Goal: Navigation & Orientation: Find specific page/section

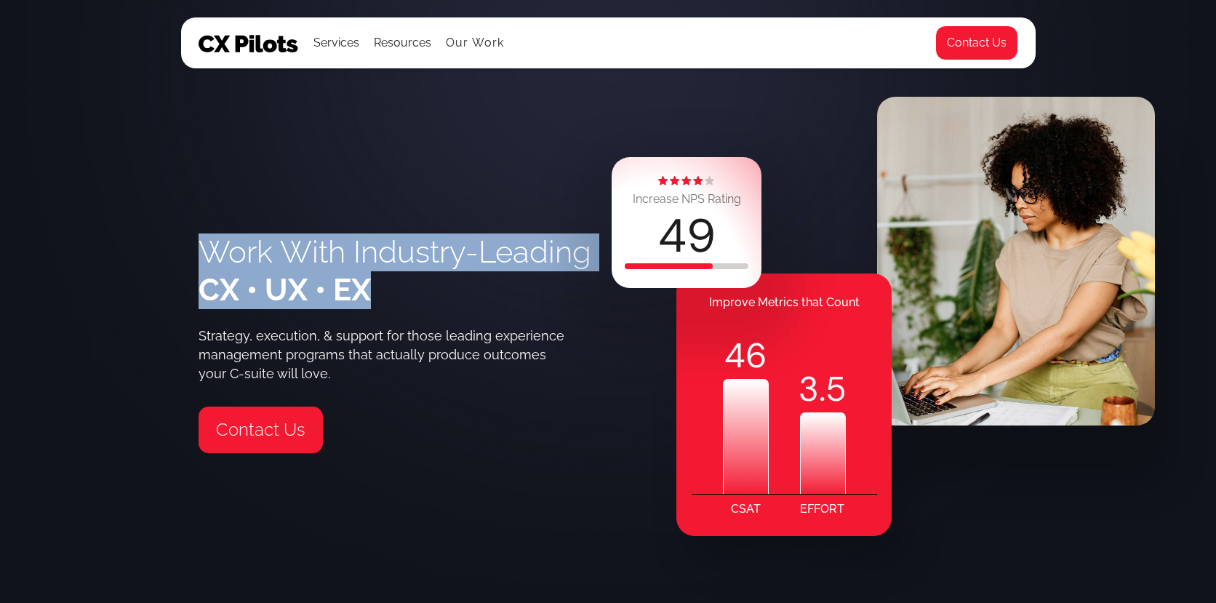
drag, startPoint x: 471, startPoint y: 273, endPoint x: 328, endPoint y: 155, distance: 185.9
click at [328, 155] on div "Work With Industry-Leading CX • UX • EX Strategy, execution, & support for thos…" at bounding box center [403, 371] width 410 height 464
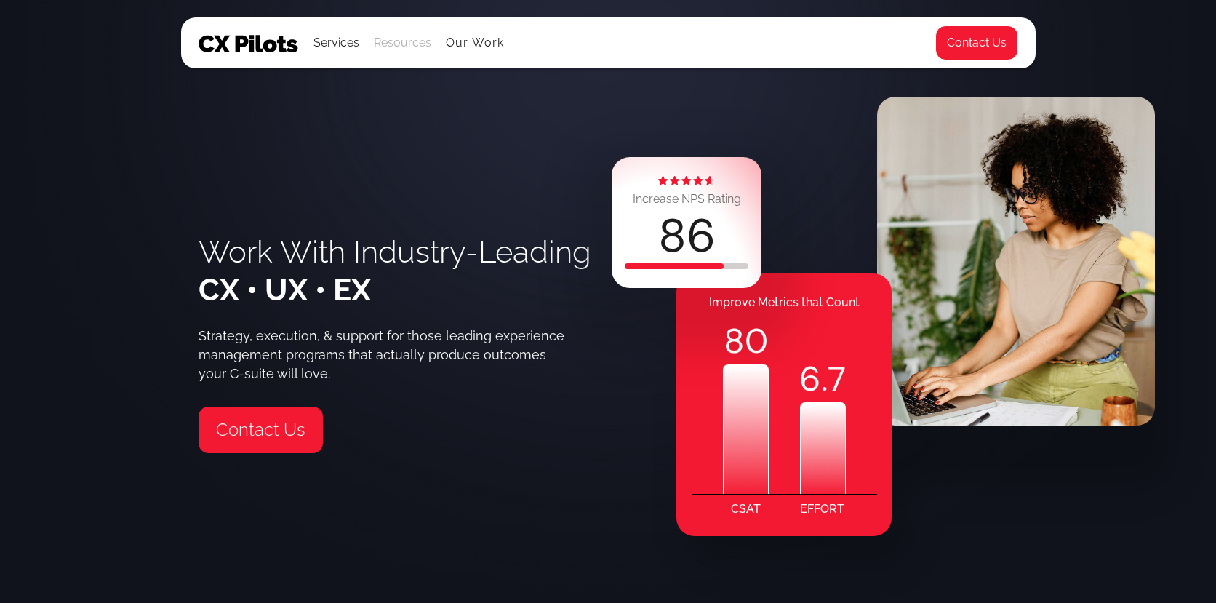
click at [386, 48] on div "Resources" at bounding box center [402, 43] width 57 height 20
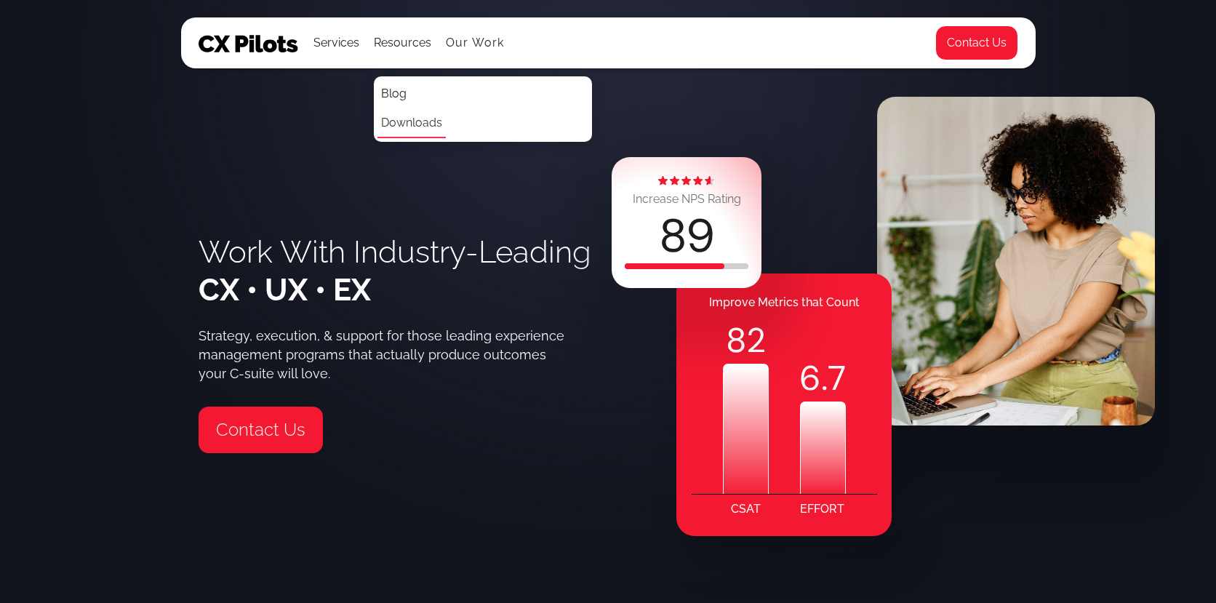
click at [396, 113] on link "Downloads" at bounding box center [411, 123] width 68 height 29
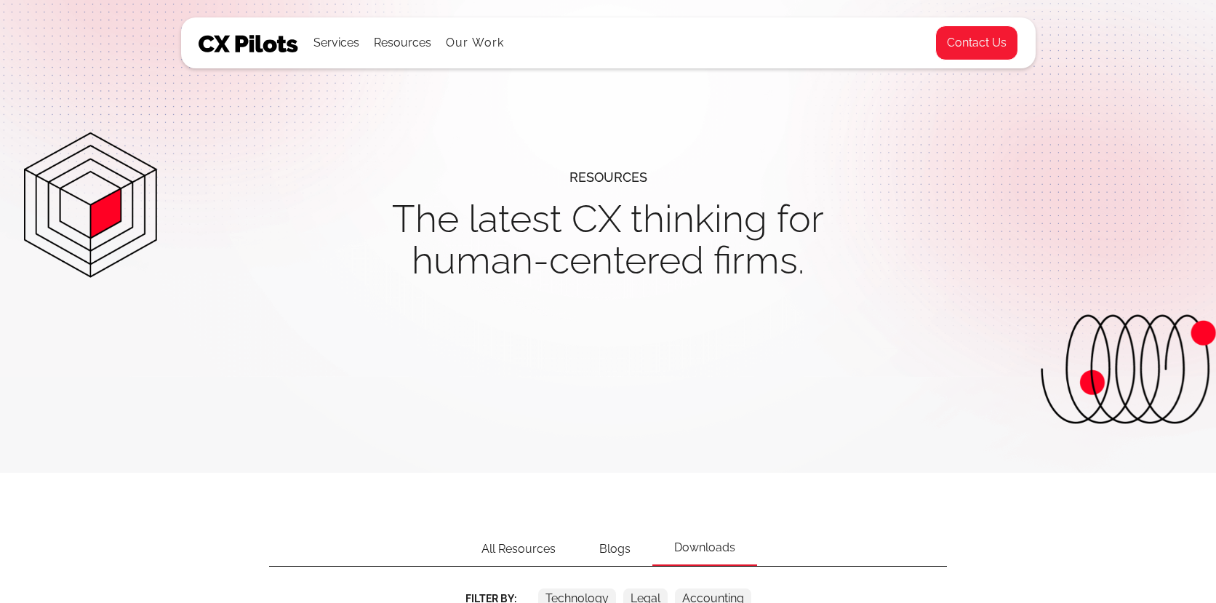
click at [212, 44] on img at bounding box center [248, 43] width 100 height 17
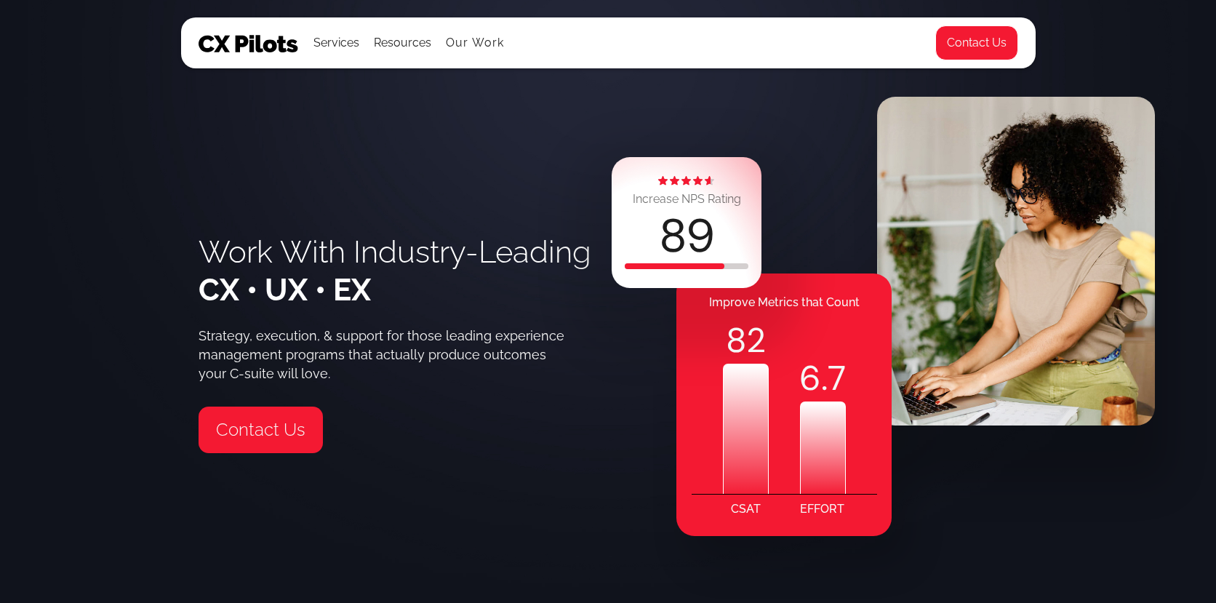
click at [225, 56] on div "Services All Services CX Assessments Journey Mapping Cultures of CX Metrics & G…" at bounding box center [565, 42] width 734 height 49
click at [220, 43] on img at bounding box center [248, 43] width 100 height 17
click at [462, 40] on link "Our Work" at bounding box center [475, 42] width 59 height 13
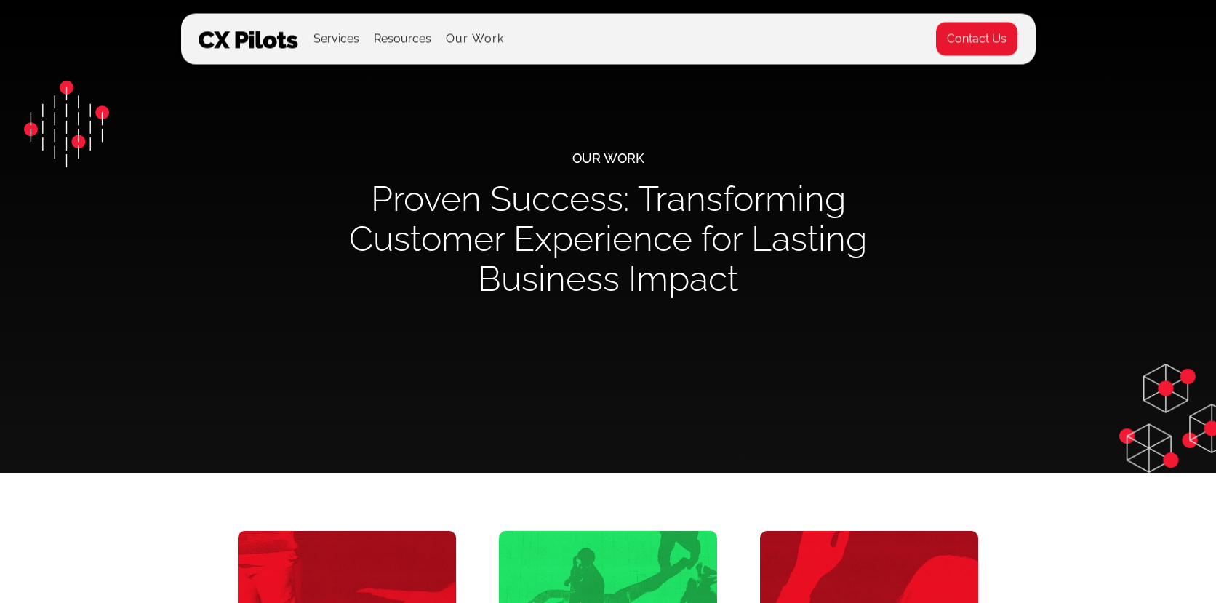
scroll to position [12, 0]
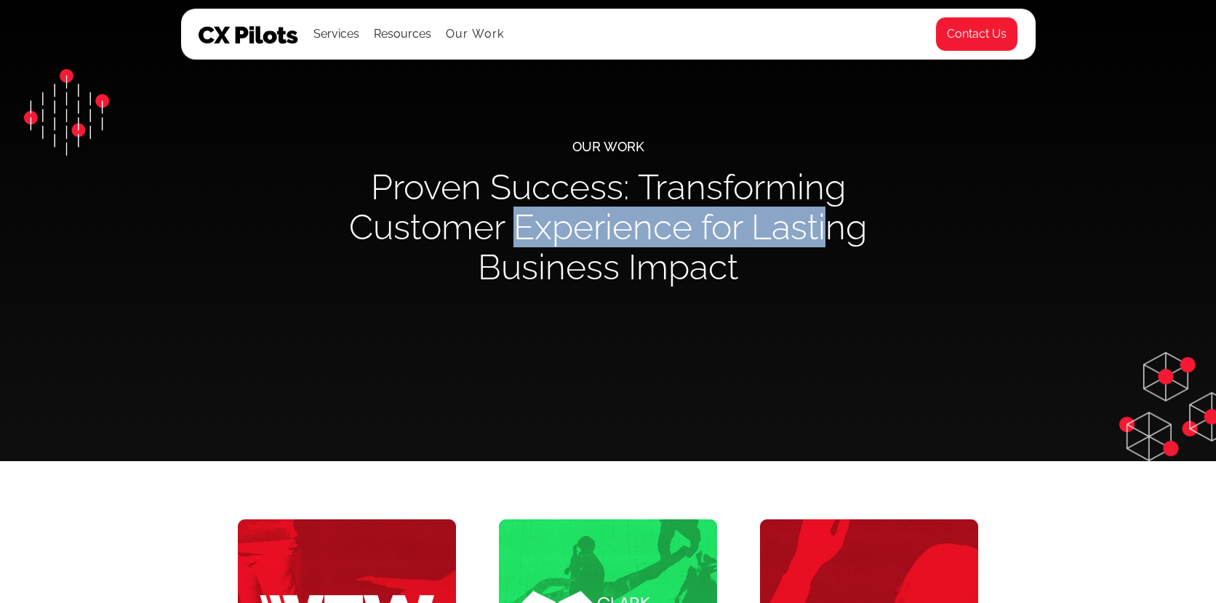
drag, startPoint x: 514, startPoint y: 223, endPoint x: 839, endPoint y: 218, distance: 325.0
click at [839, 218] on h1 "Proven Success: Transforming Customer Experience for Lasting Business Impact" at bounding box center [608, 227] width 582 height 120
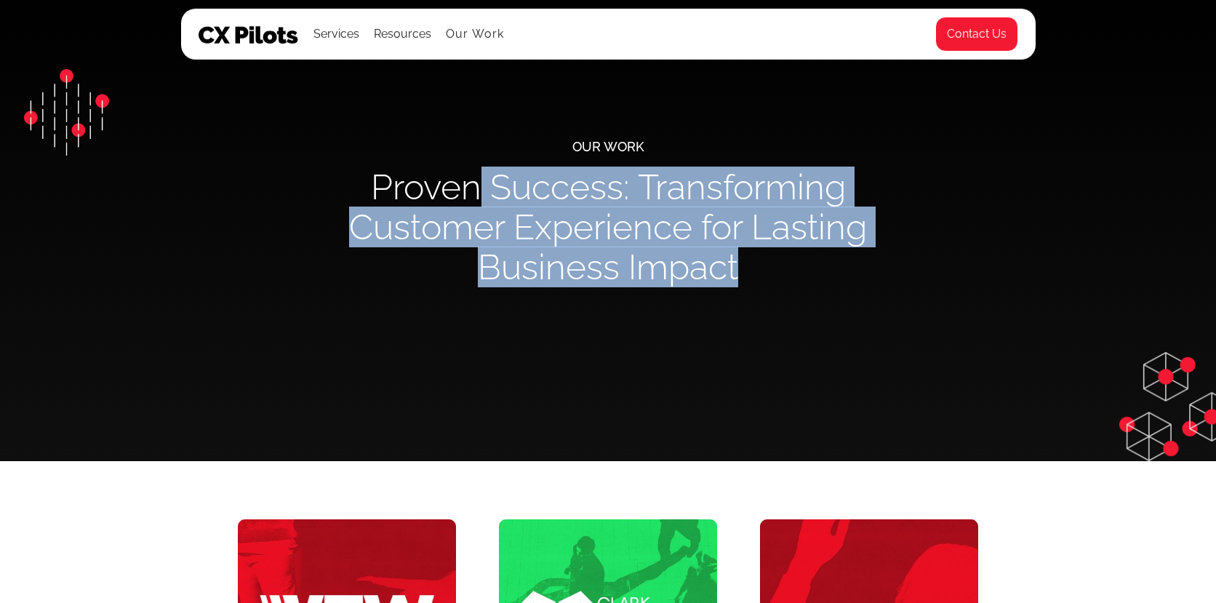
drag, startPoint x: 811, startPoint y: 267, endPoint x: 476, endPoint y: 177, distance: 347.1
click at [476, 177] on h1 "Proven Success: Transforming Customer Experience for Lasting Business Impact" at bounding box center [608, 227] width 582 height 120
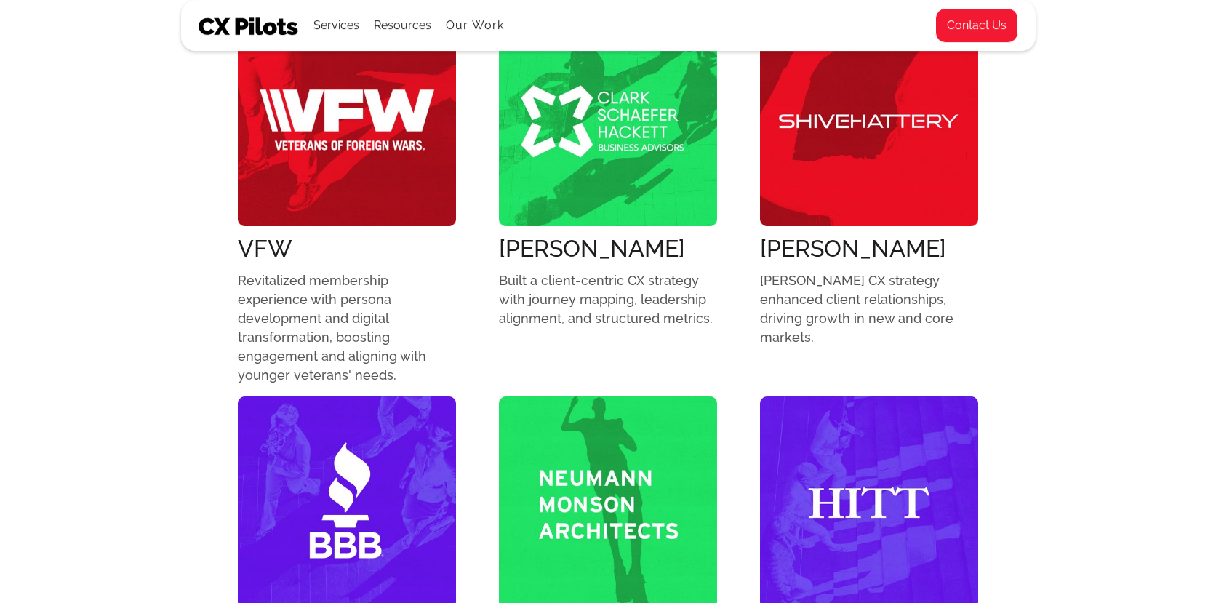
scroll to position [530, 0]
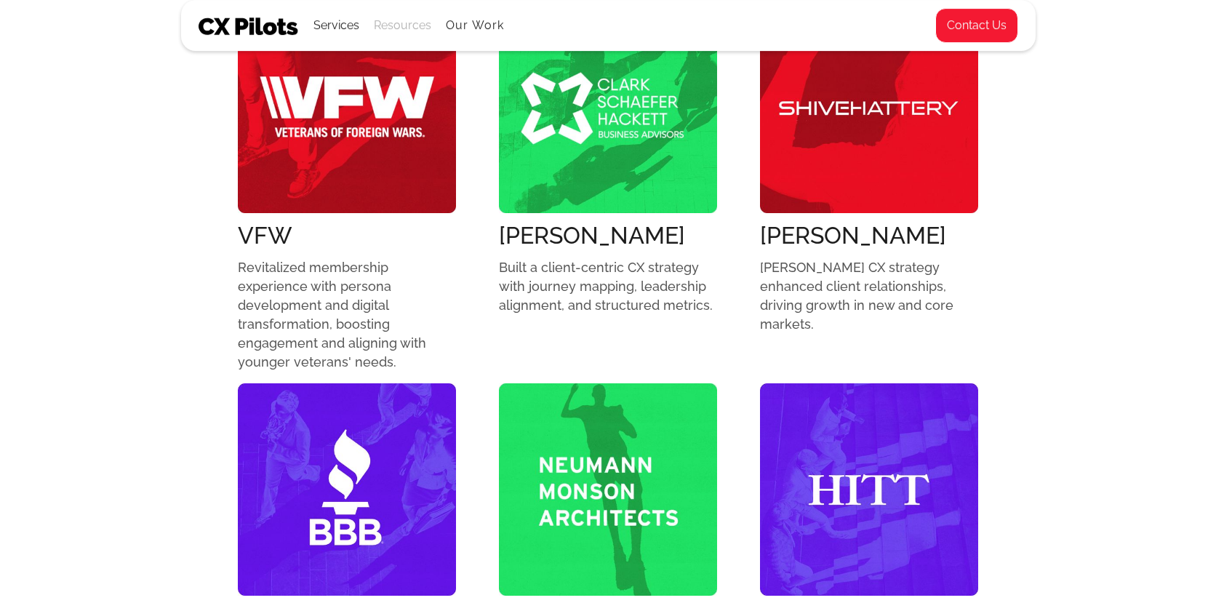
click at [382, 26] on div "Resources" at bounding box center [402, 25] width 57 height 20
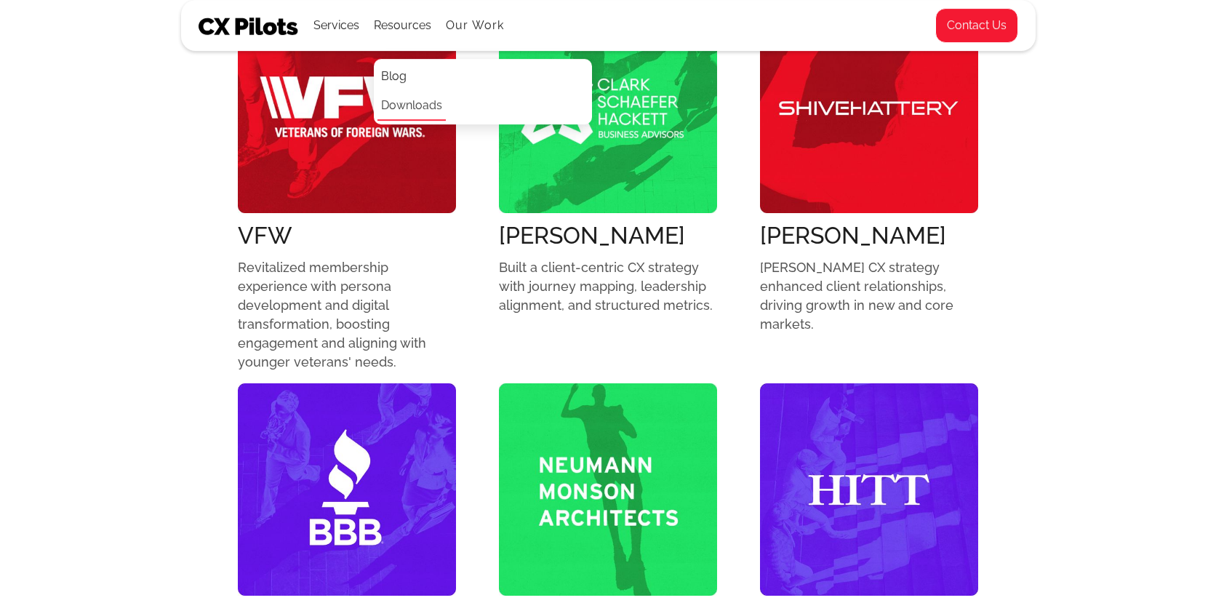
click at [408, 104] on link "Downloads" at bounding box center [411, 106] width 68 height 29
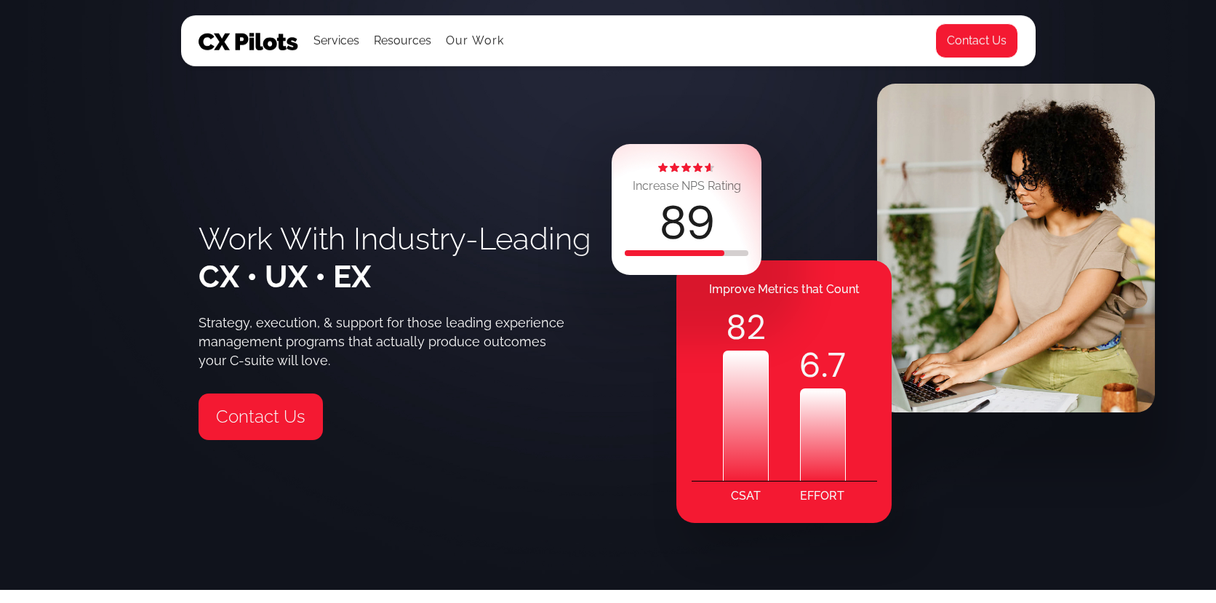
scroll to position [15, 0]
